Goal: Task Accomplishment & Management: Manage account settings

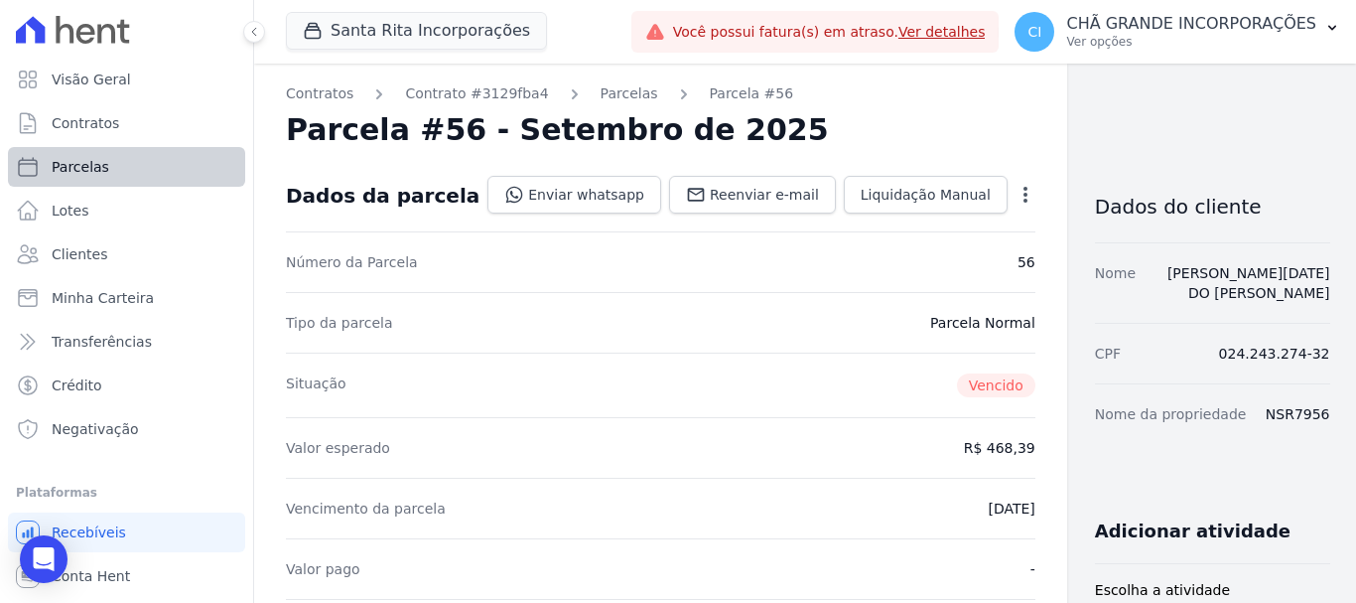
scroll to position [298, 0]
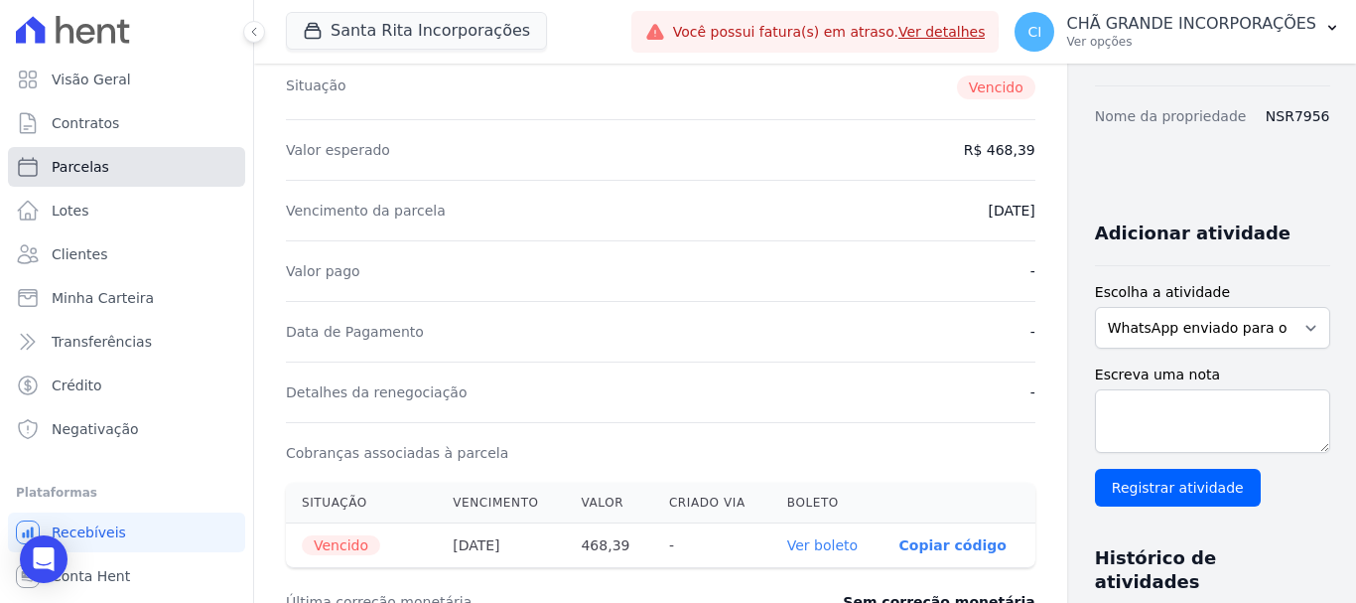
click at [81, 177] on link "Parcelas" at bounding box center [126, 167] width 237 height 40
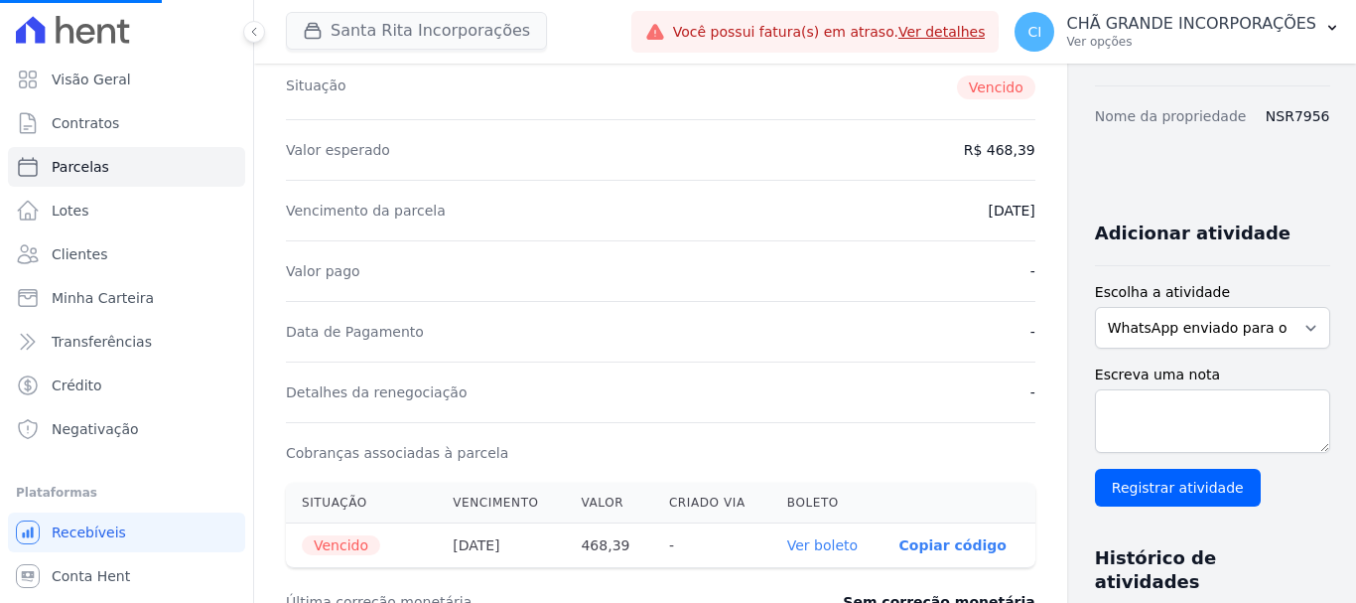
select select
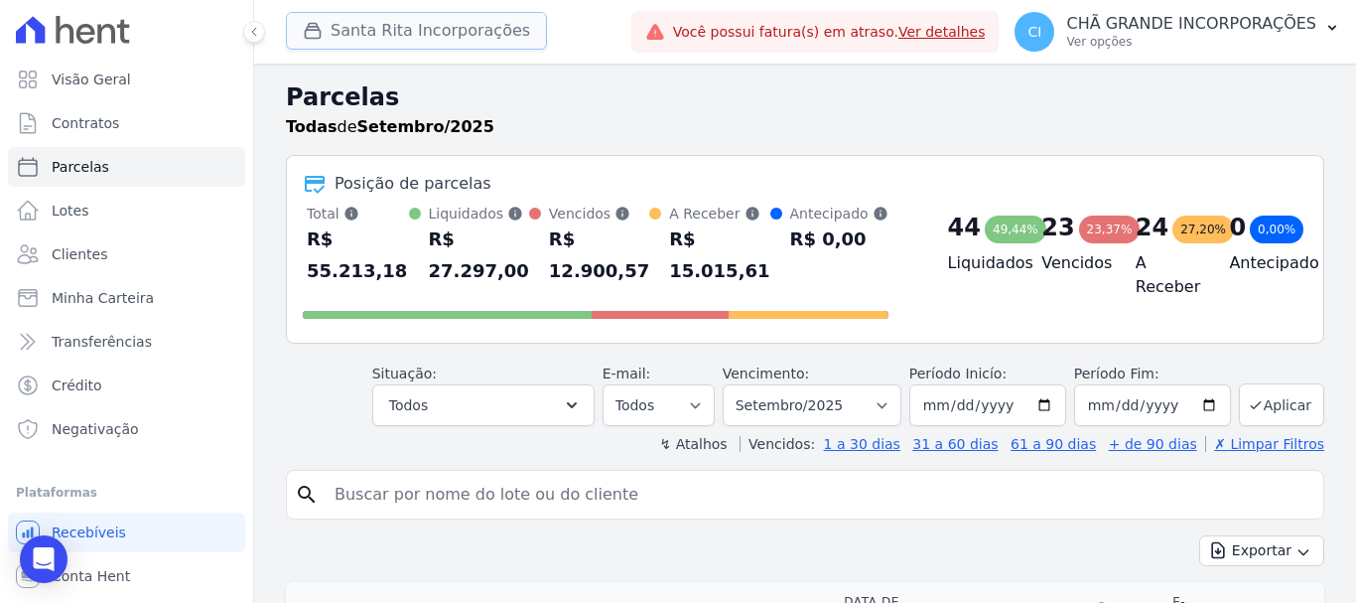
click at [431, 26] on button "Santa Rita Incorporações" at bounding box center [416, 31] width 261 height 38
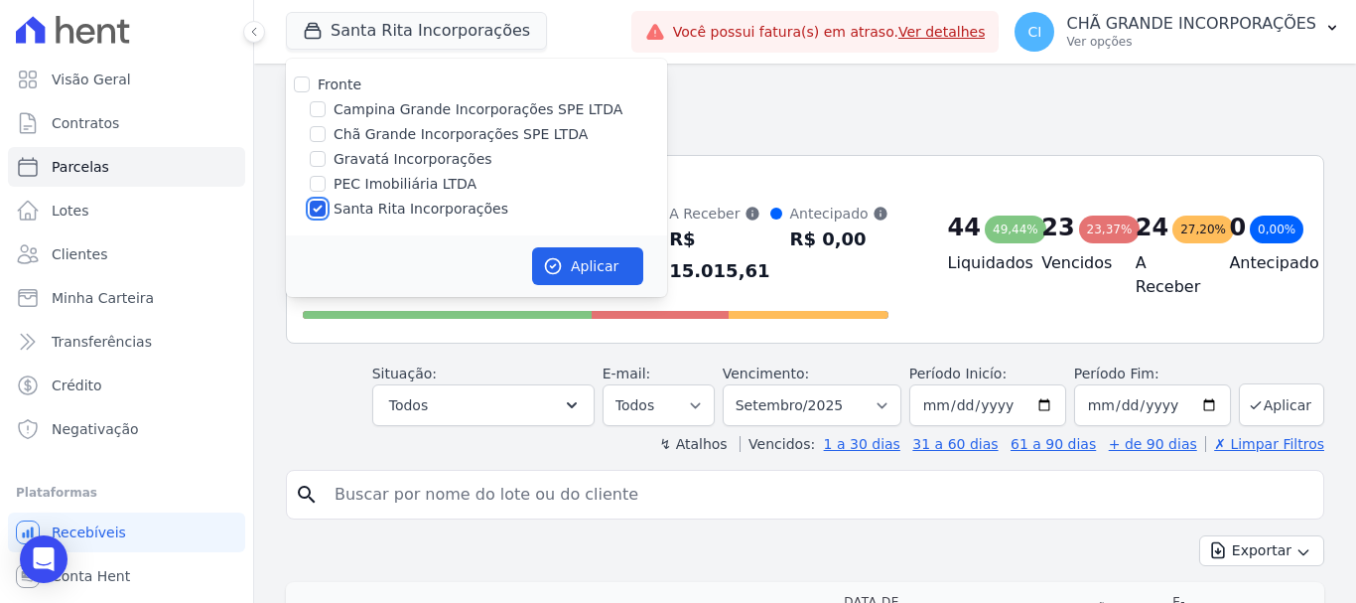
click at [312, 211] on input "Santa Rita Incorporações" at bounding box center [318, 209] width 16 height 16
checkbox input "false"
click at [319, 108] on input "Campina Grande Incorporações SPE LTDA" at bounding box center [318, 109] width 16 height 16
checkbox input "true"
click at [575, 266] on button "Aplicar" at bounding box center [587, 266] width 111 height 38
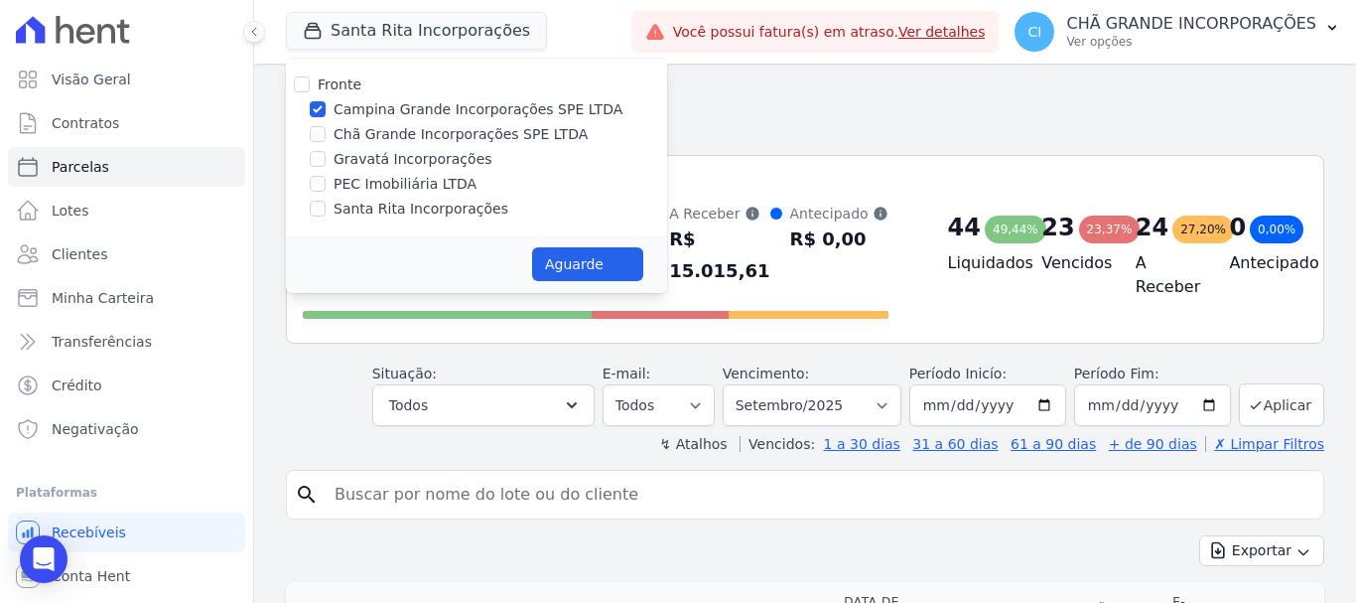
select select
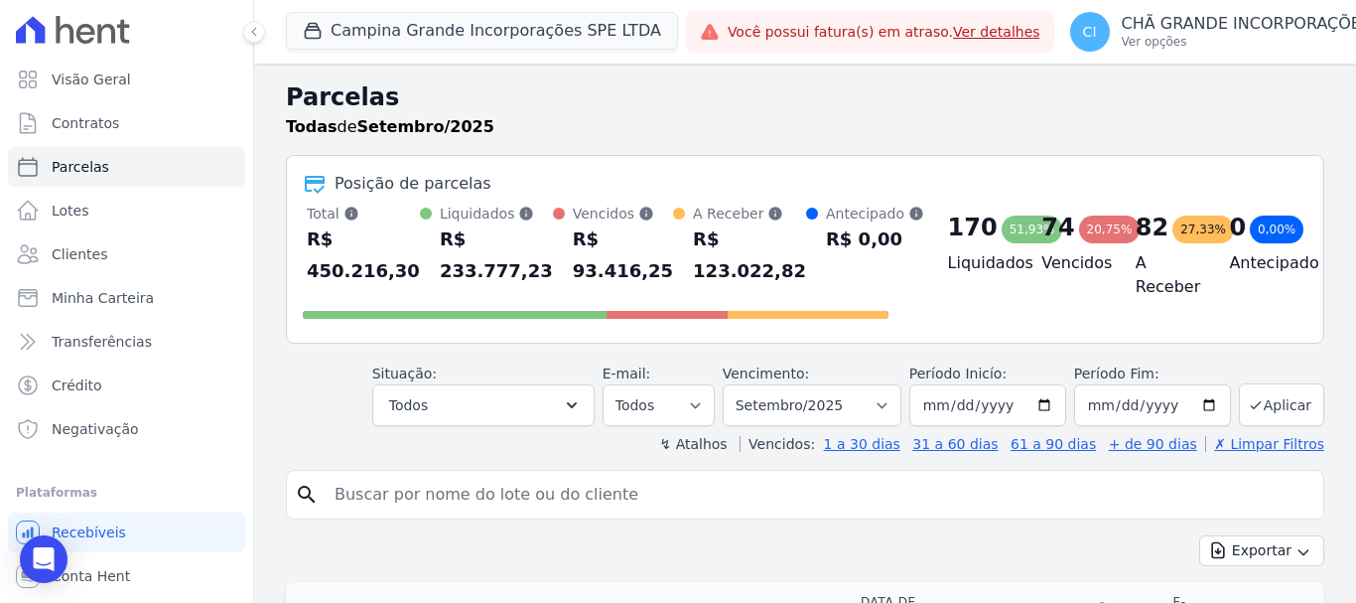
click at [806, 475] on input "search" at bounding box center [819, 495] width 993 height 40
type input "[PERSON_NAME]"
select select
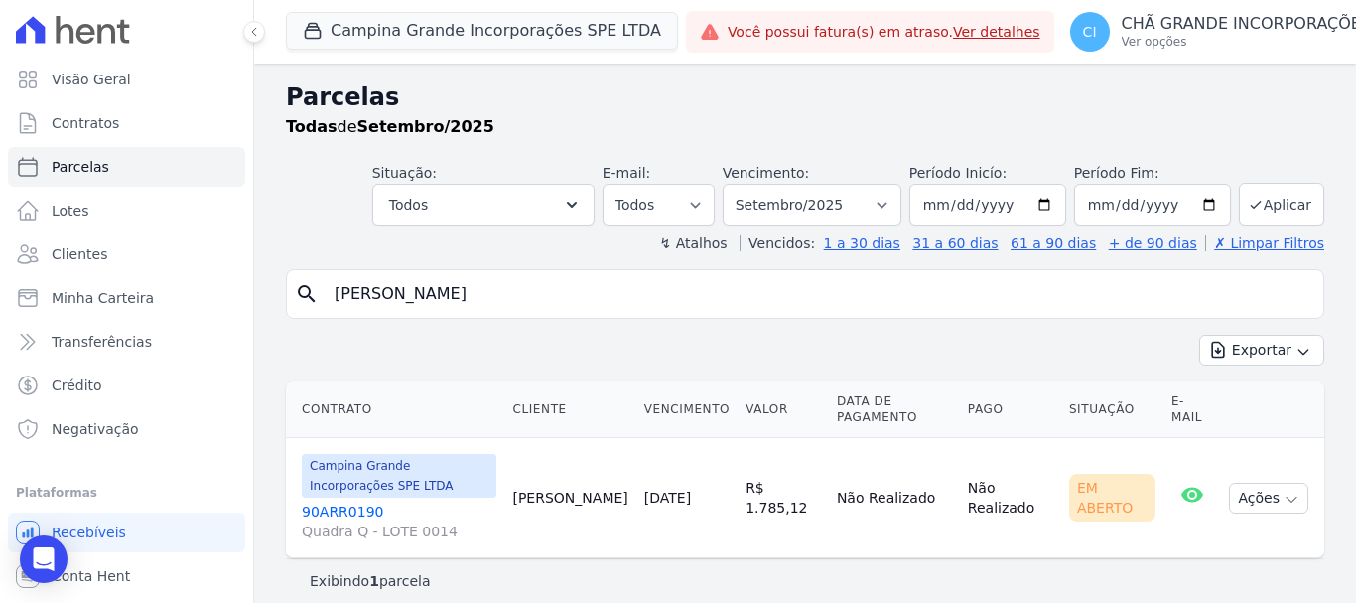
scroll to position [16, 0]
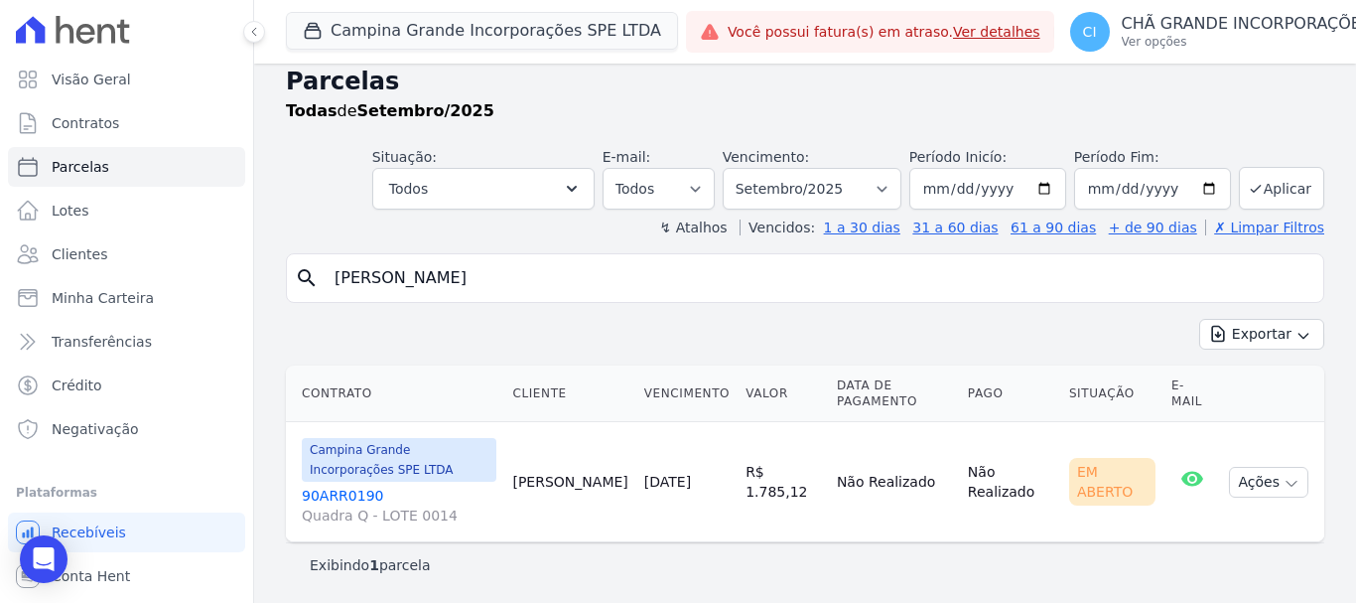
click at [354, 494] on link "90ARR0190 Quadra Q - LOTE 0014" at bounding box center [399, 506] width 195 height 40
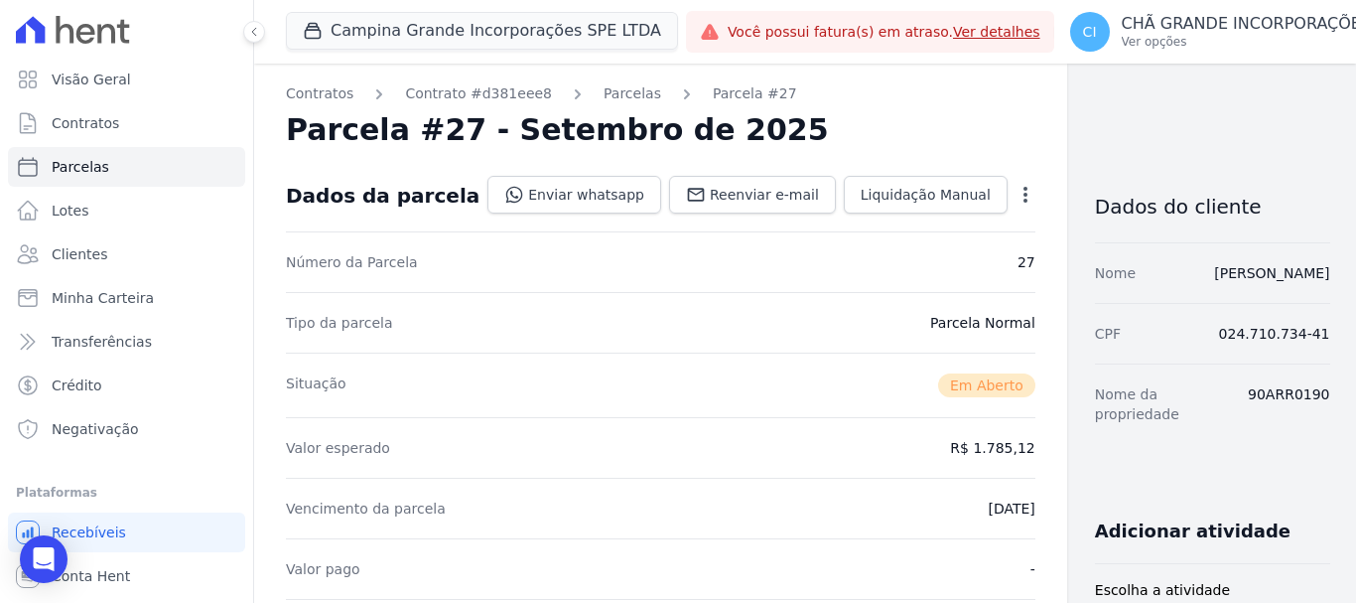
scroll to position [298, 0]
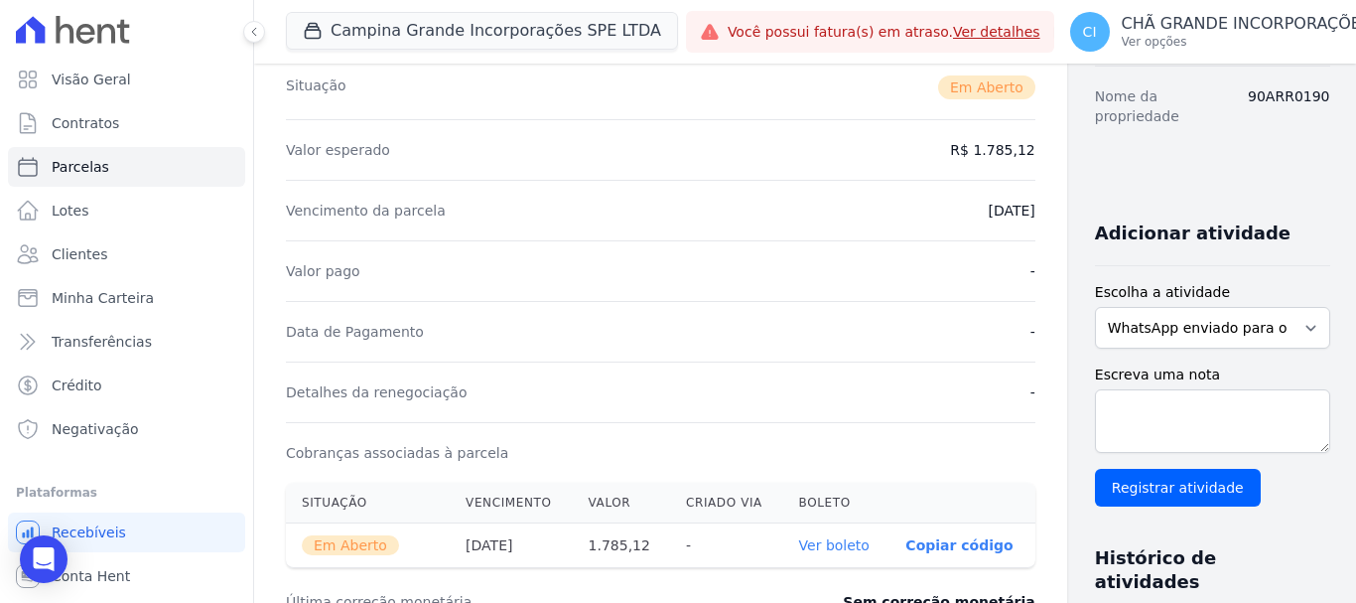
click at [799, 537] on link "Ver boleto" at bounding box center [834, 545] width 70 height 16
